Goal: Communication & Community: Answer question/provide support

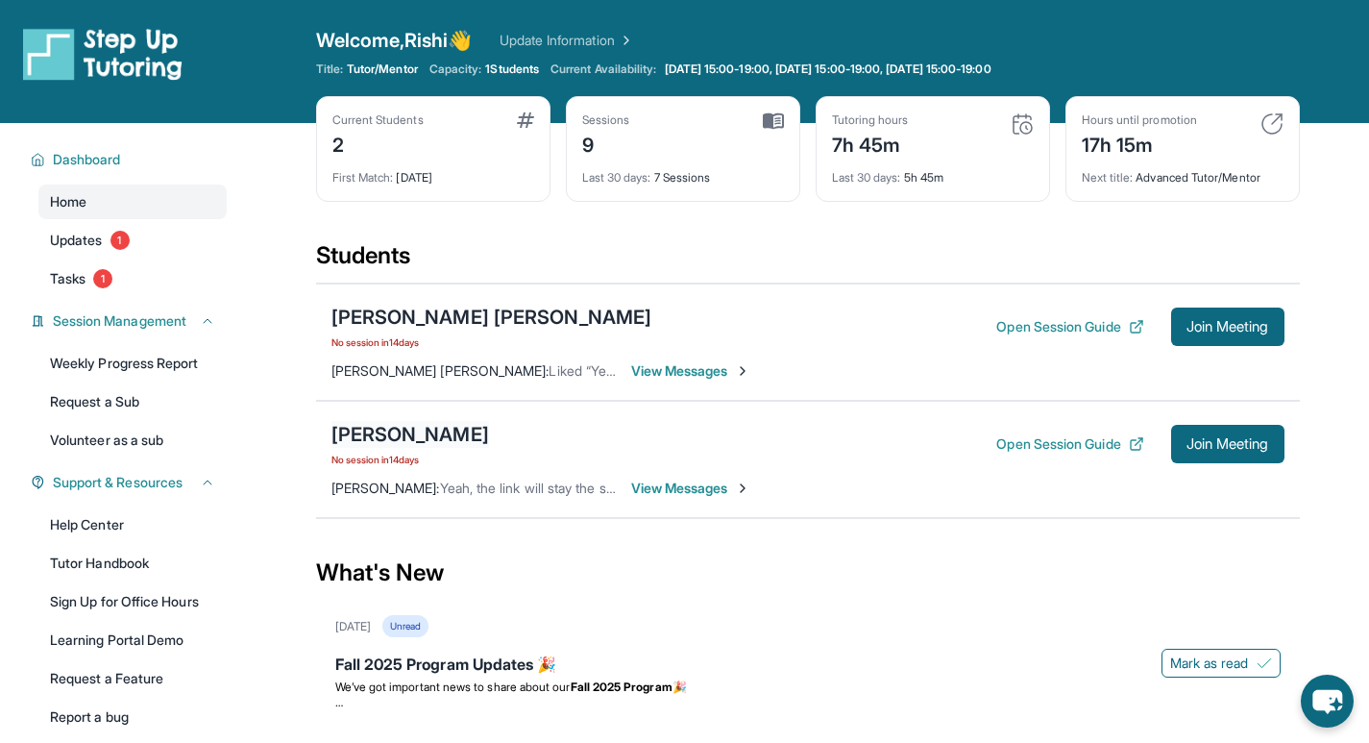
click at [479, 425] on div "[PERSON_NAME]" at bounding box center [411, 434] width 158 height 27
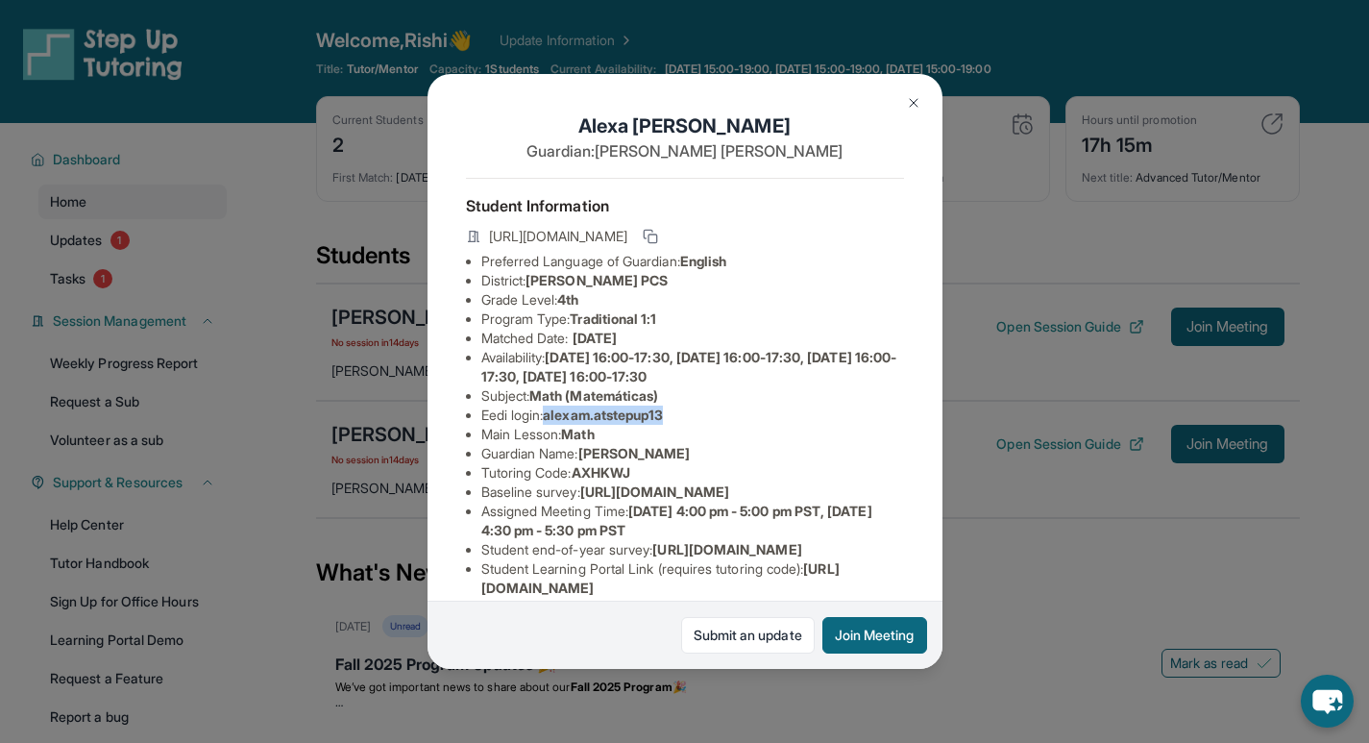
drag, startPoint x: 682, startPoint y: 430, endPoint x: 554, endPoint y: 435, distance: 128.9
click at [554, 425] on li "Eedi login : alexam.atstepup13" at bounding box center [692, 415] width 423 height 19
copy span "alexam.atstepup13"
click at [420, 438] on div "[PERSON_NAME] Guardian: [PERSON_NAME] Student Information [URL][DOMAIN_NAME] Pr…" at bounding box center [684, 371] width 1369 height 743
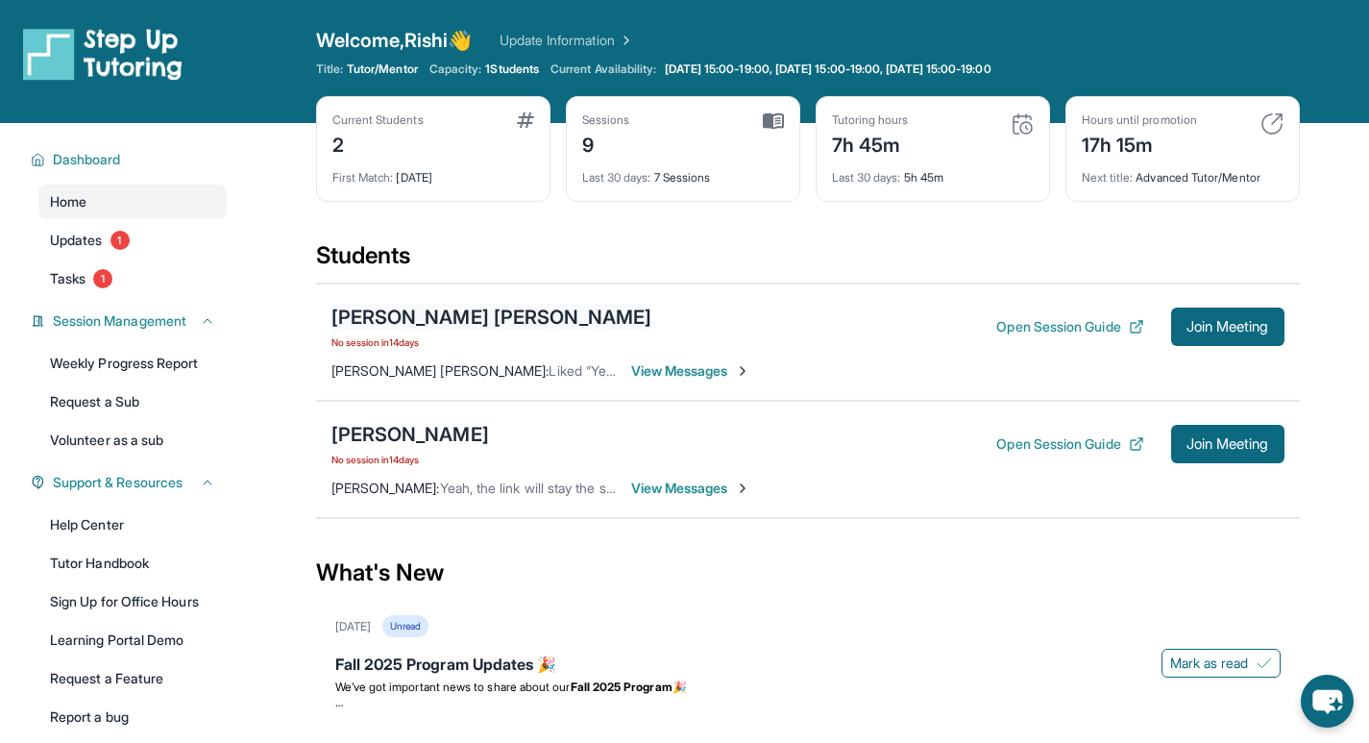
click at [426, 319] on div "[PERSON_NAME] [PERSON_NAME]" at bounding box center [492, 317] width 321 height 27
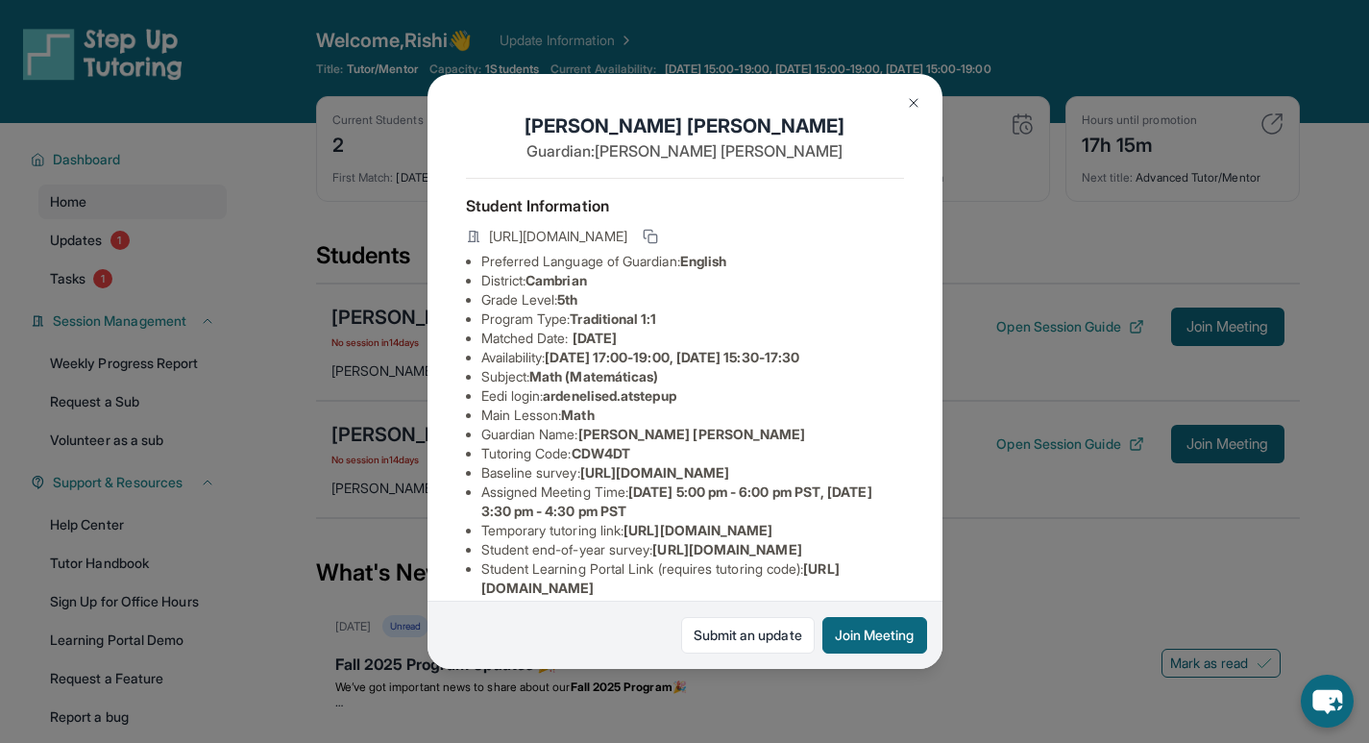
click at [428, 413] on div "[PERSON_NAME] [PERSON_NAME] Guardian: [PERSON_NAME] [PERSON_NAME] Student Infor…" at bounding box center [685, 371] width 515 height 594
click at [395, 388] on div "[PERSON_NAME] [PERSON_NAME] Guardian: [PERSON_NAME] [PERSON_NAME] Student Infor…" at bounding box center [684, 371] width 1369 height 743
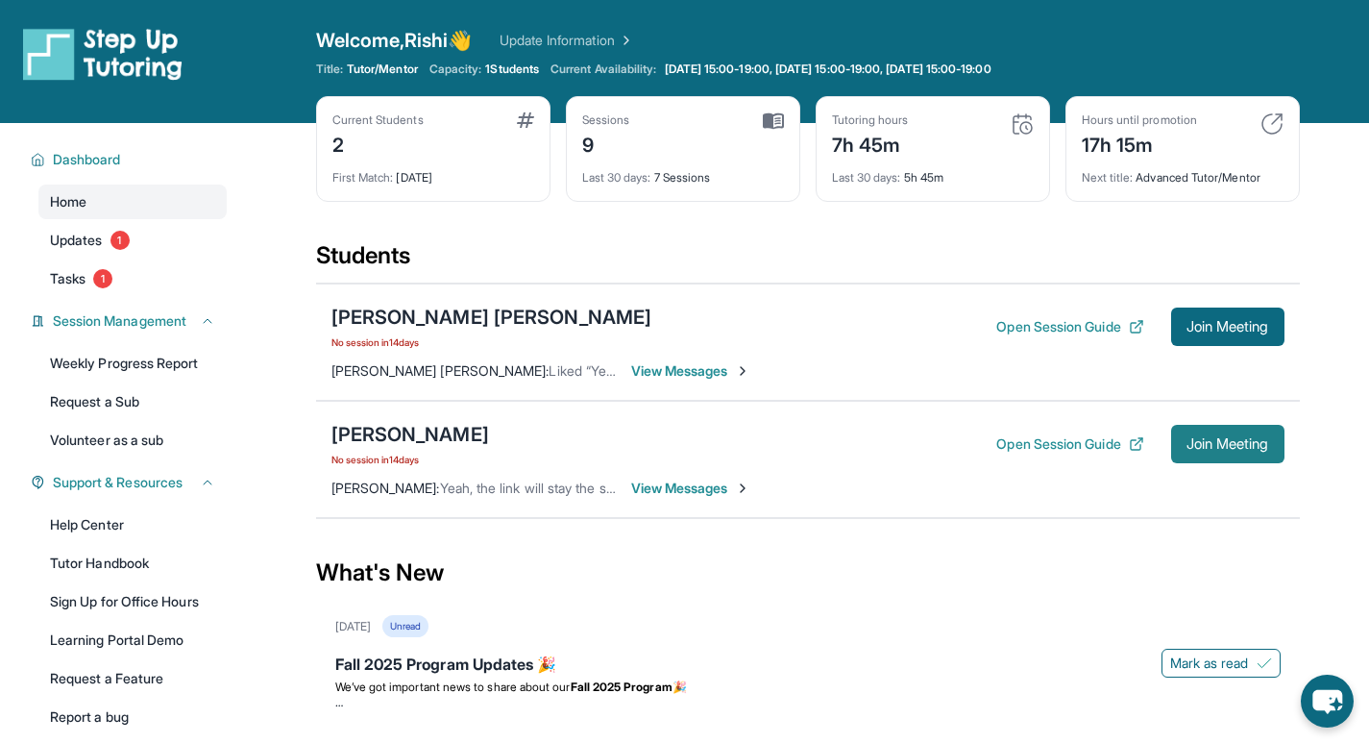
click at [1224, 439] on span "Join Meeting" at bounding box center [1228, 444] width 83 height 12
click at [428, 430] on div "[PERSON_NAME]" at bounding box center [411, 434] width 158 height 27
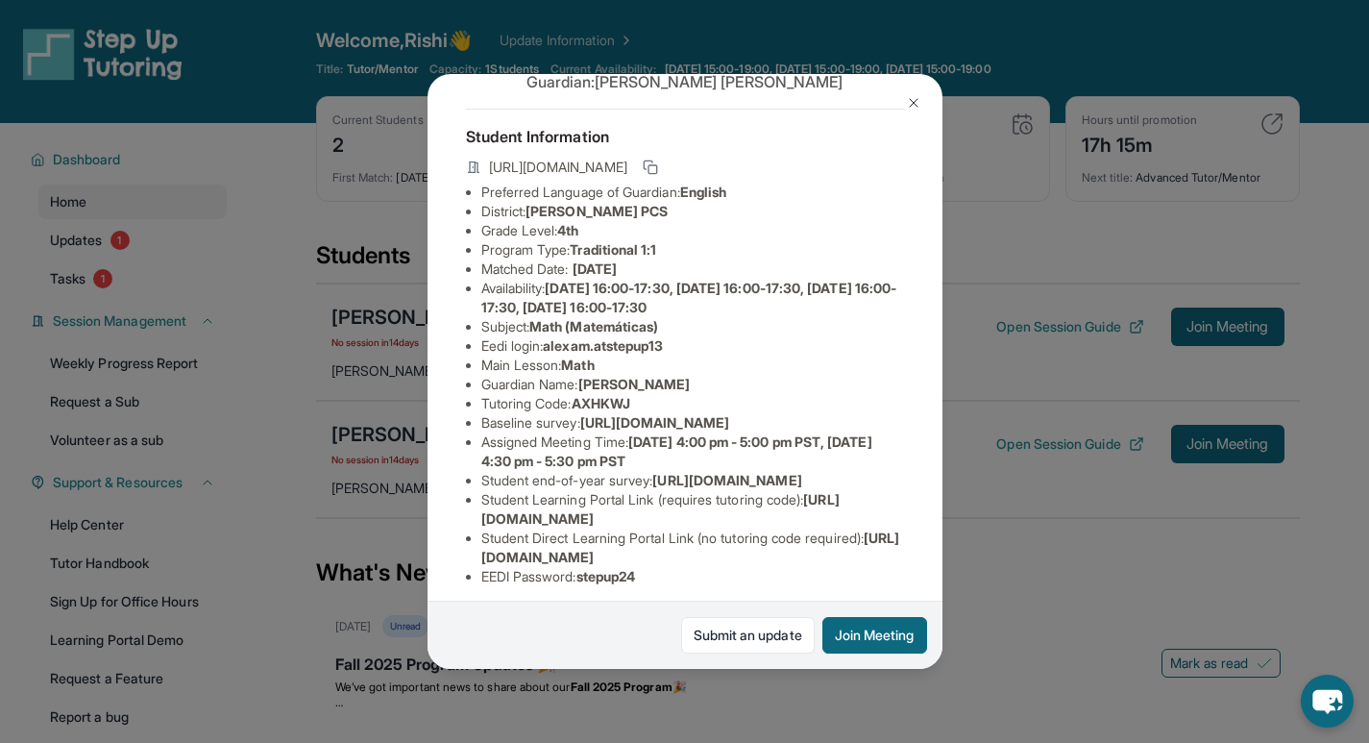
scroll to position [66, 0]
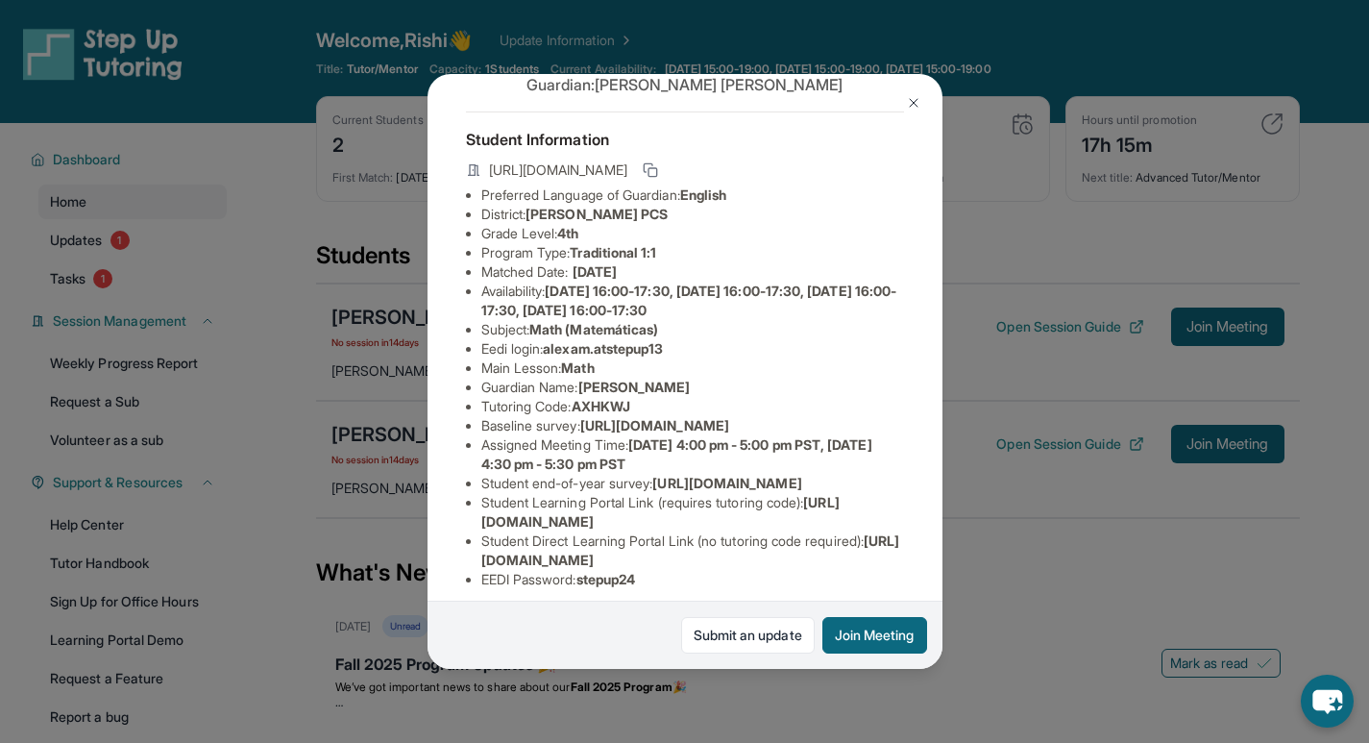
click at [1063, 556] on div "[PERSON_NAME] Guardian: [PERSON_NAME] Student Information [URL][DOMAIN_NAME] Pr…" at bounding box center [684, 371] width 1369 height 743
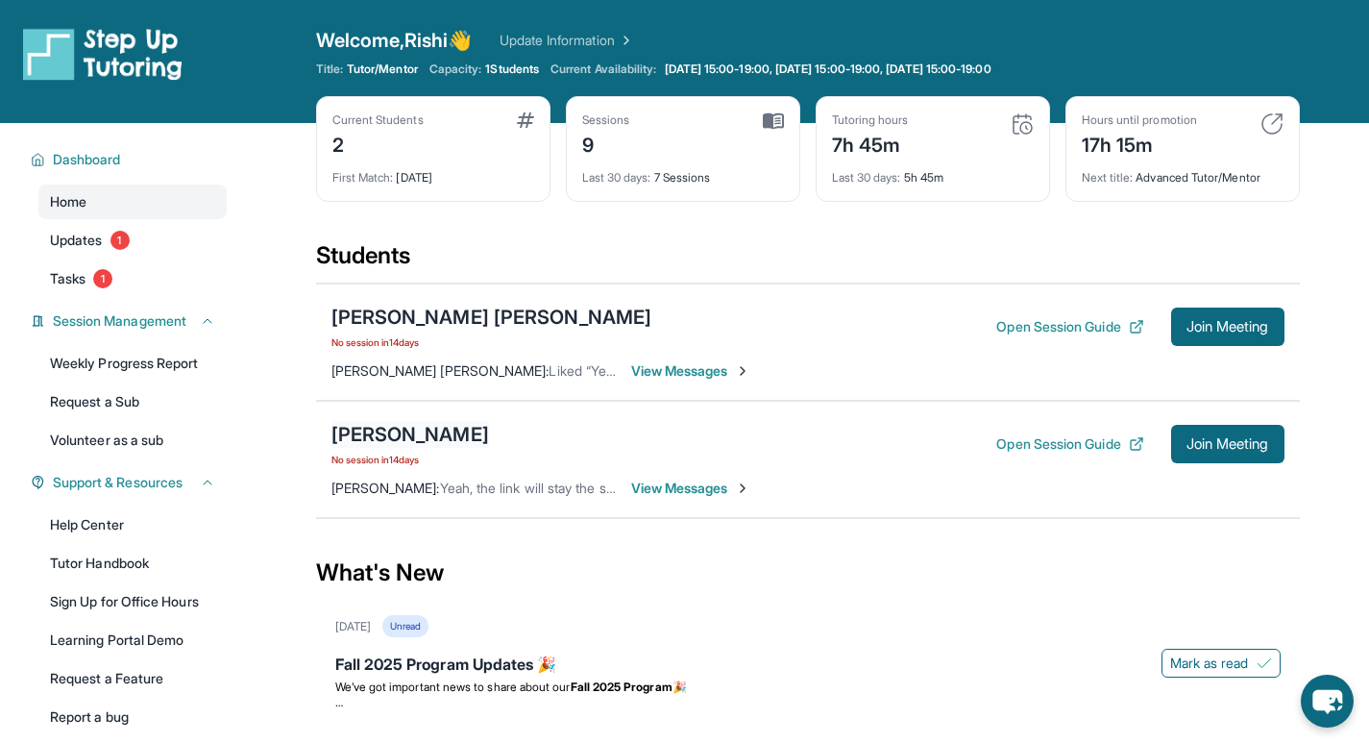
click at [463, 432] on div "[PERSON_NAME]" at bounding box center [411, 434] width 158 height 27
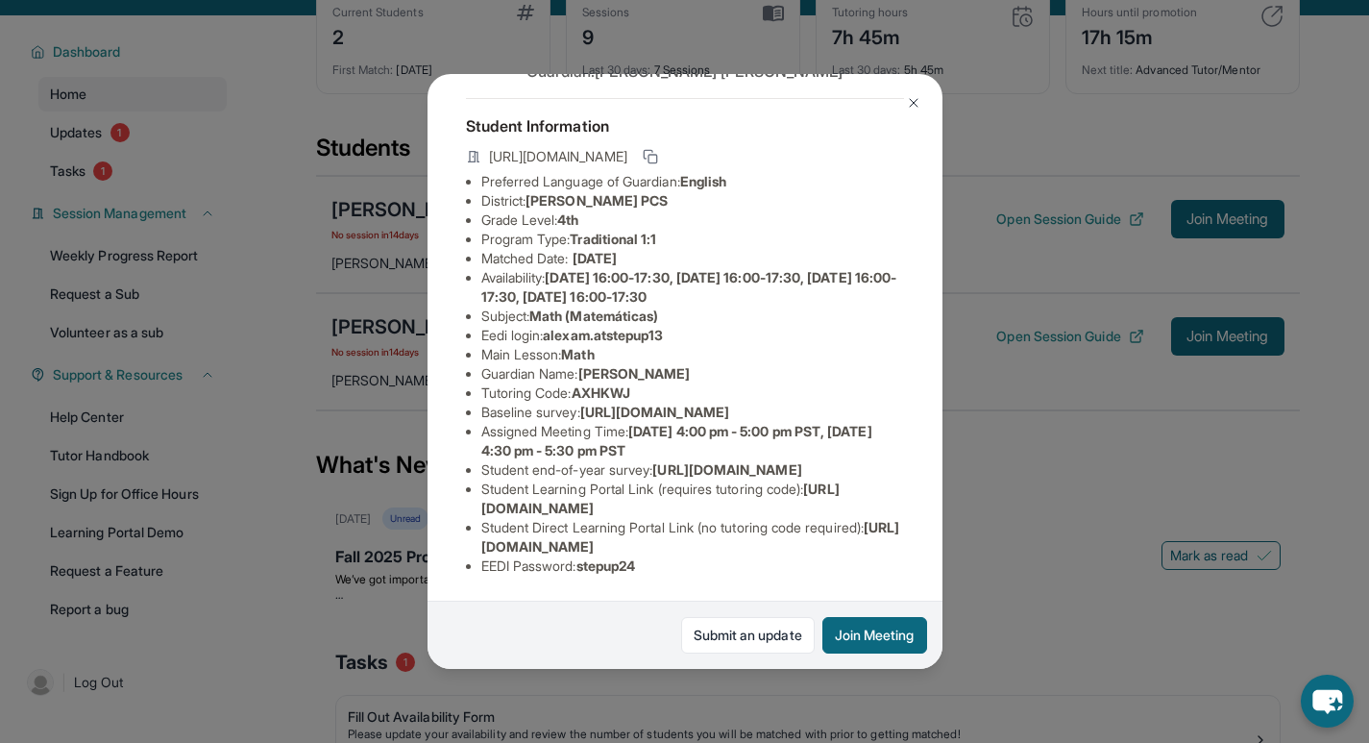
scroll to position [243, 0]
drag, startPoint x: 895, startPoint y: 526, endPoint x: 480, endPoint y: 540, distance: 414.4
click at [480, 540] on div "[PERSON_NAME] Guardian: [PERSON_NAME] Student Information [URL][DOMAIN_NAME] Pr…" at bounding box center [685, 371] width 515 height 594
copy span "[URL][DOMAIN_NAME]"
click at [403, 480] on div "[PERSON_NAME] Guardian: [PERSON_NAME] Student Information [URL][DOMAIN_NAME] Pr…" at bounding box center [684, 371] width 1369 height 743
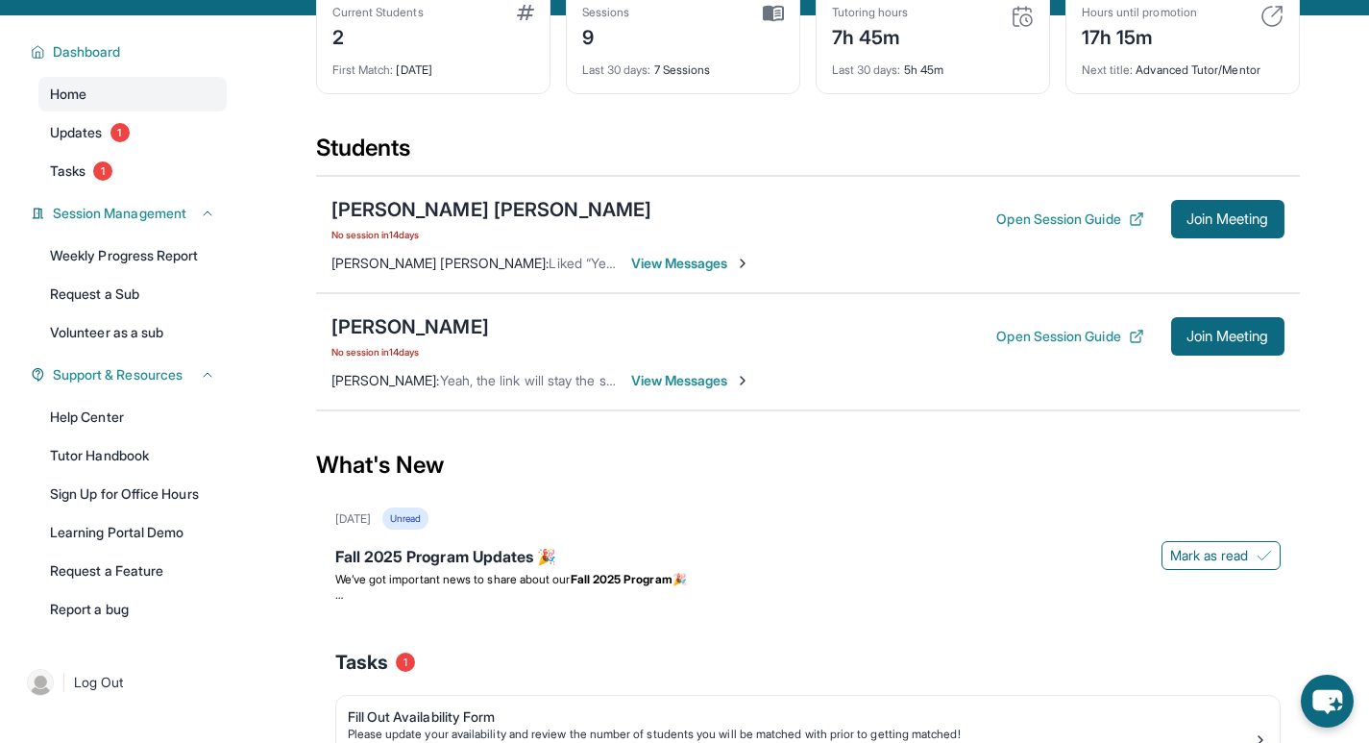
click at [677, 382] on span "View Messages" at bounding box center [691, 380] width 120 height 19
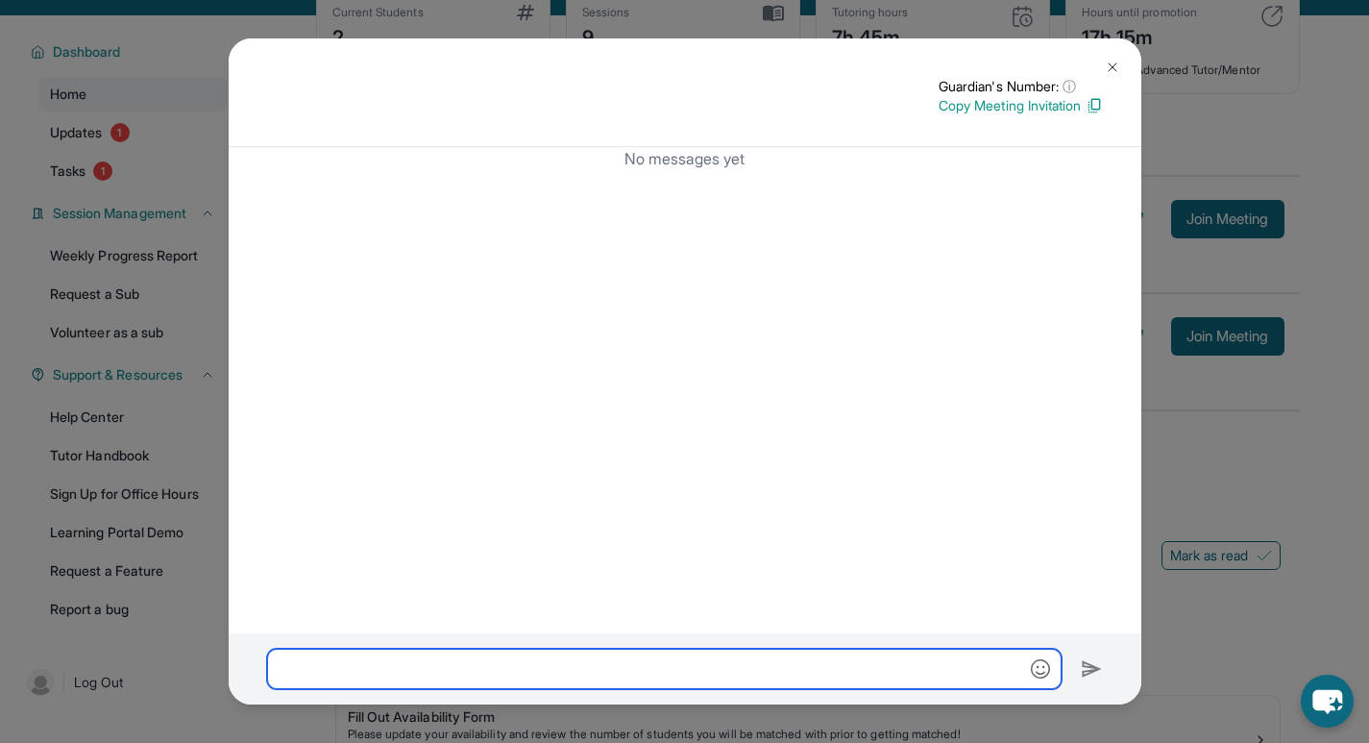
click at [729, 661] on input "text" at bounding box center [664, 669] width 795 height 40
paste input "**********"
type input "**********"
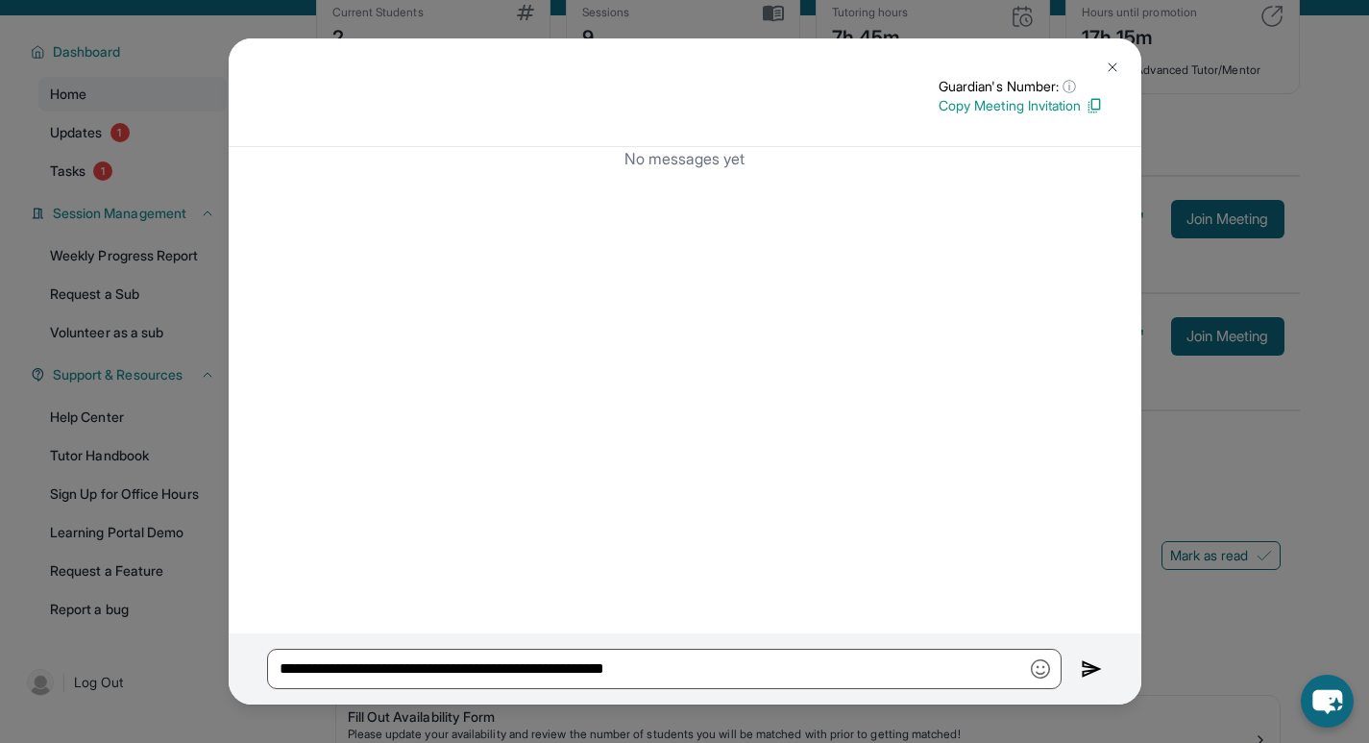
click at [1266, 487] on div "**********" at bounding box center [684, 371] width 1369 height 743
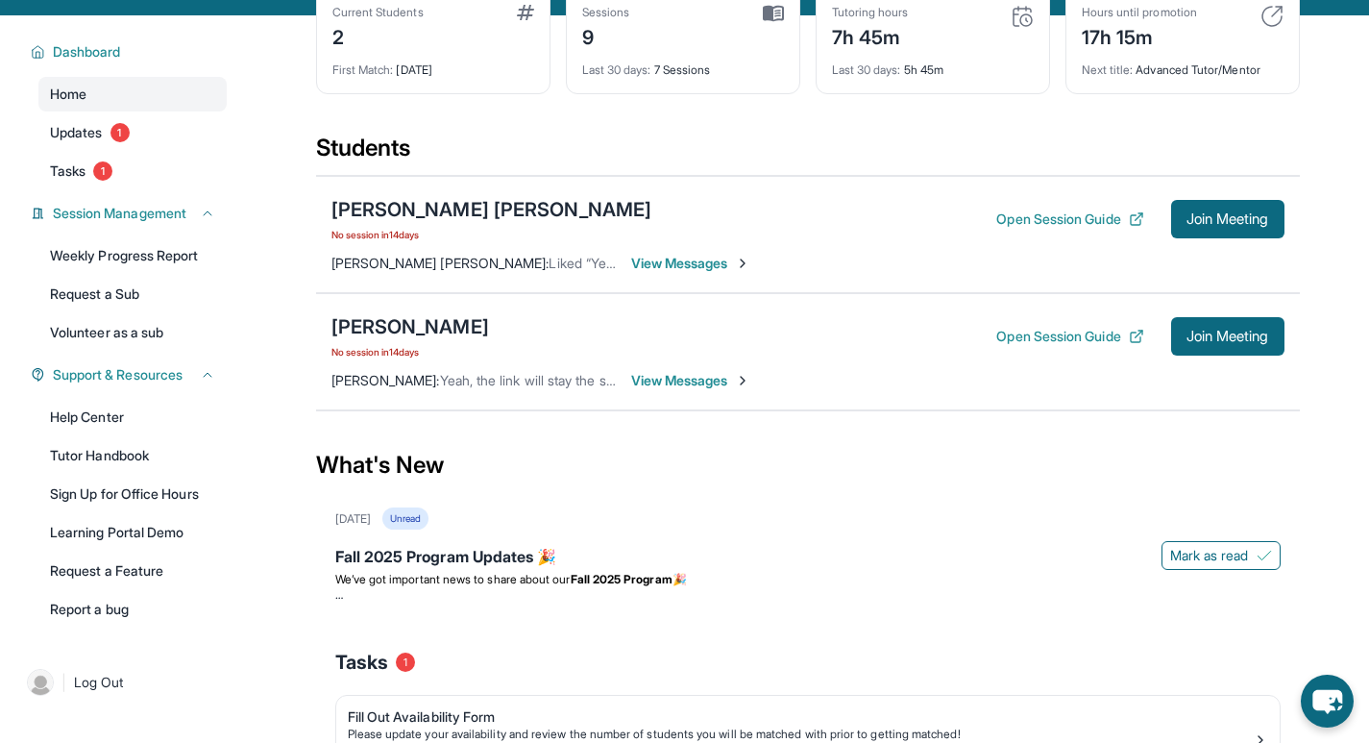
click at [697, 378] on span "View Messages" at bounding box center [691, 380] width 120 height 19
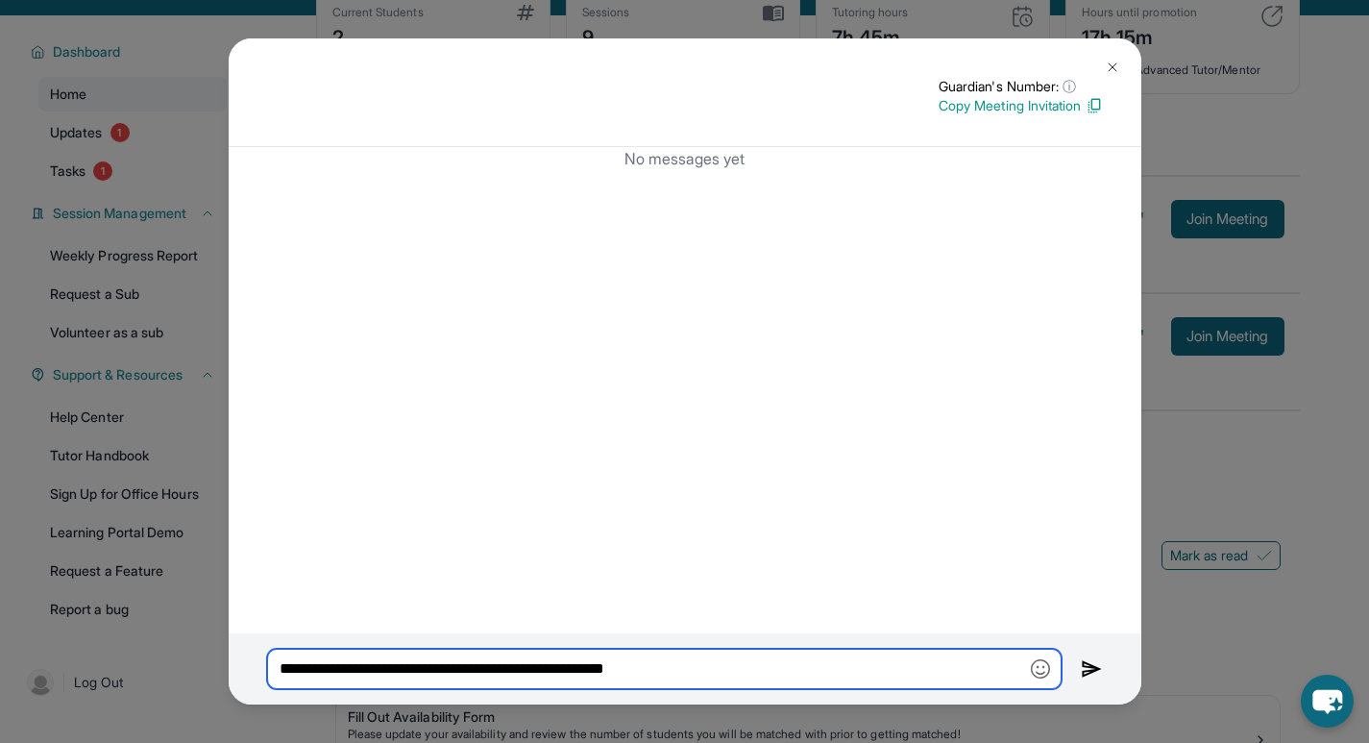
click at [749, 659] on input "**********" at bounding box center [664, 669] width 795 height 40
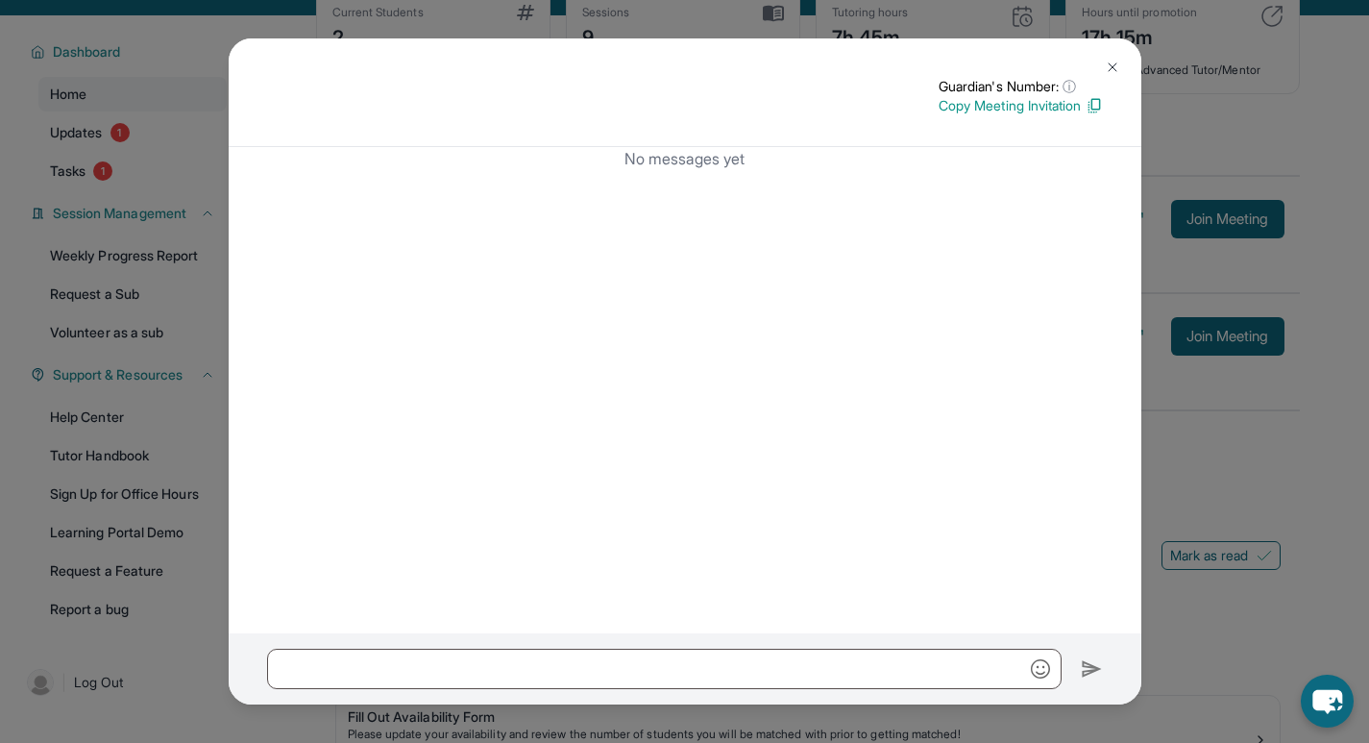
click at [1186, 481] on div "Guardian's Number: ⓘ This isn't the guardian's real number — it's a private for…" at bounding box center [684, 371] width 1369 height 743
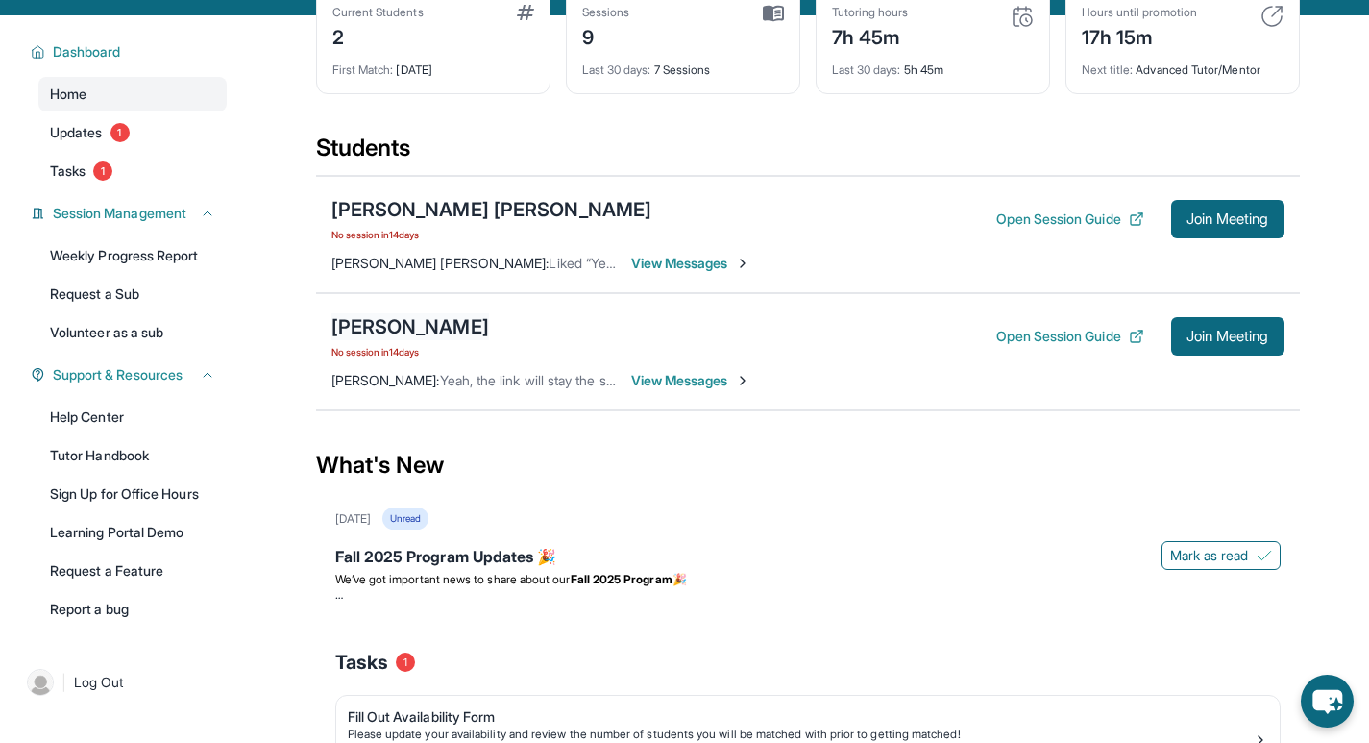
click at [455, 331] on div "[PERSON_NAME]" at bounding box center [411, 326] width 158 height 27
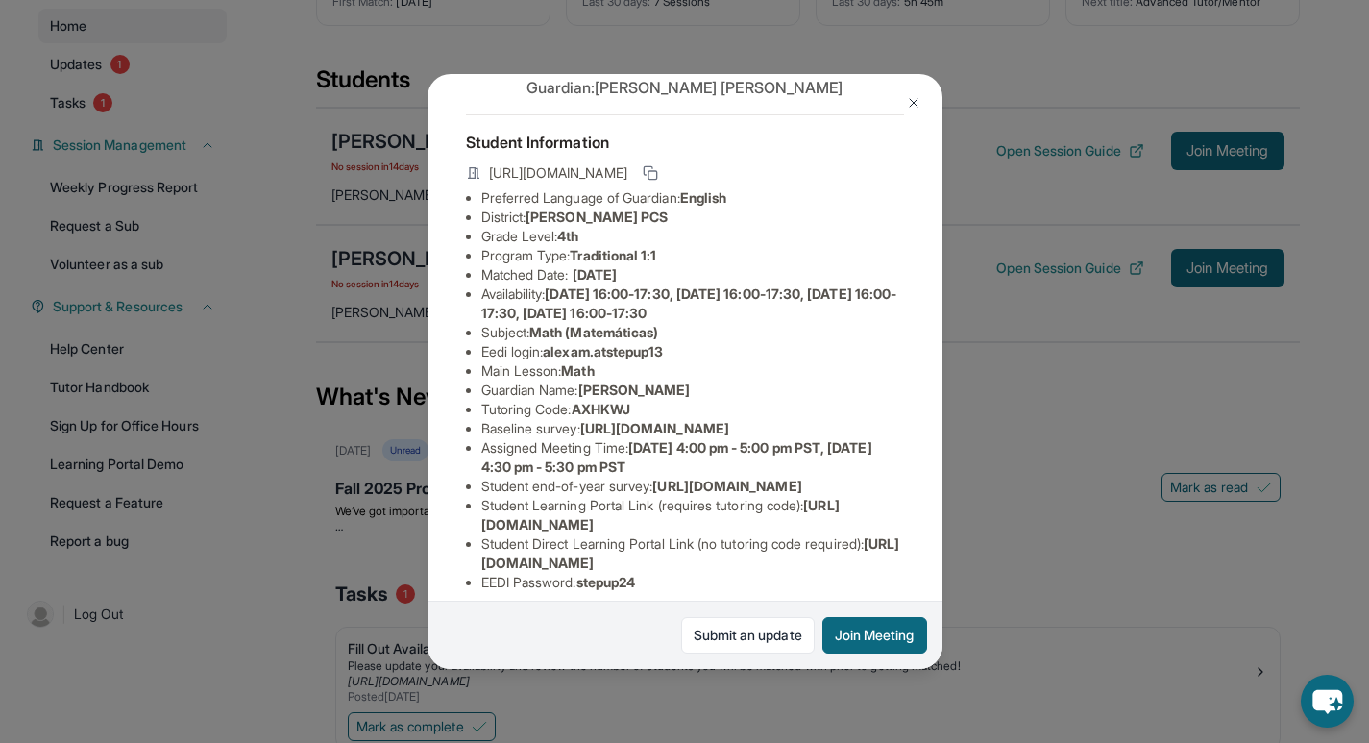
scroll to position [0, 0]
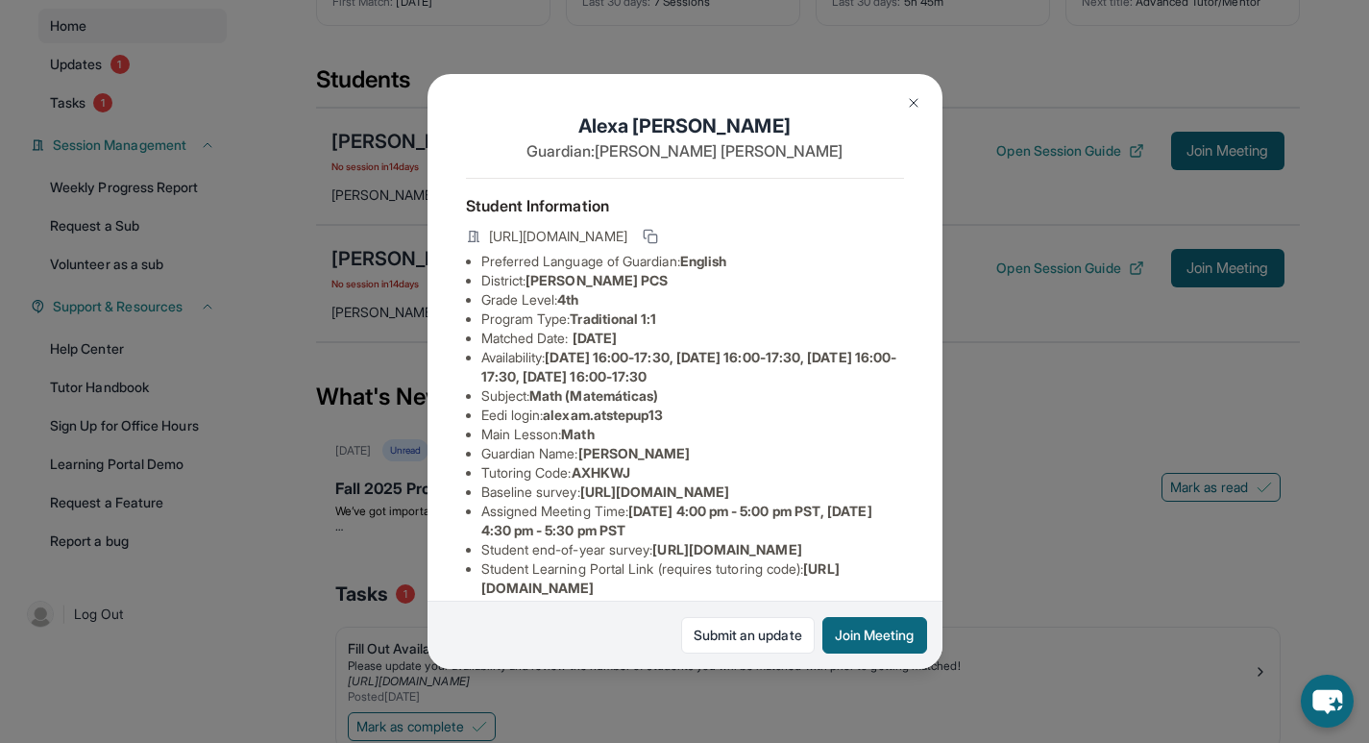
click at [912, 102] on img at bounding box center [913, 102] width 15 height 15
